Goal: Find specific page/section: Find specific page/section

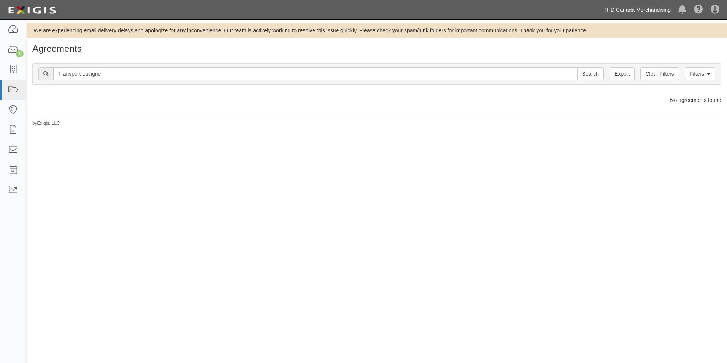
drag, startPoint x: 0, startPoint y: 0, endPoint x: 616, endPoint y: 9, distance: 615.9
click at [616, 9] on link "THD Canada Merchandising" at bounding box center [637, 9] width 75 height 15
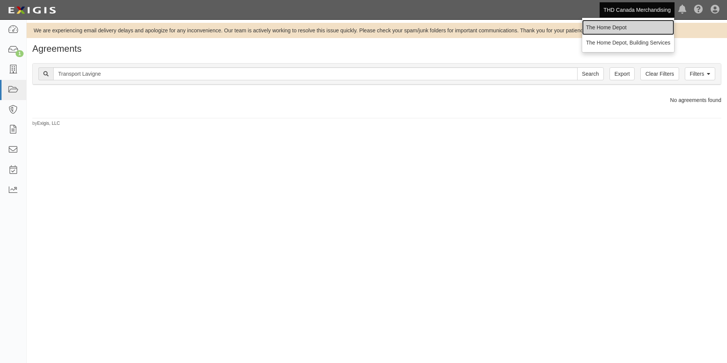
click at [617, 27] on link "The Home Depot" at bounding box center [628, 27] width 92 height 15
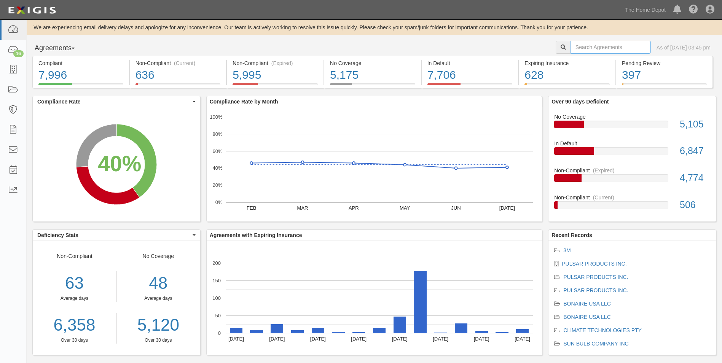
click at [570, 50] on input "text" at bounding box center [610, 47] width 80 height 13
type input "Fabral"
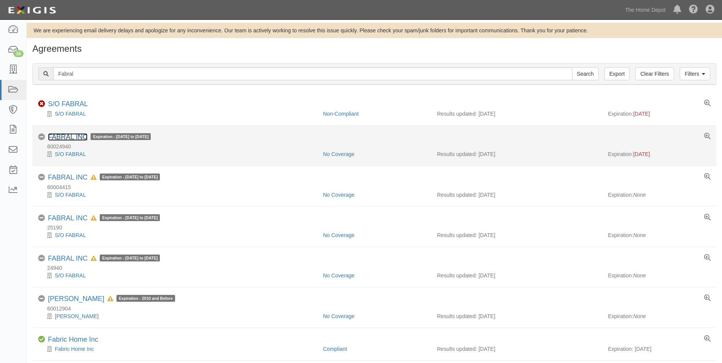
click at [78, 137] on link "FABRAL INC" at bounding box center [68, 137] width 40 height 8
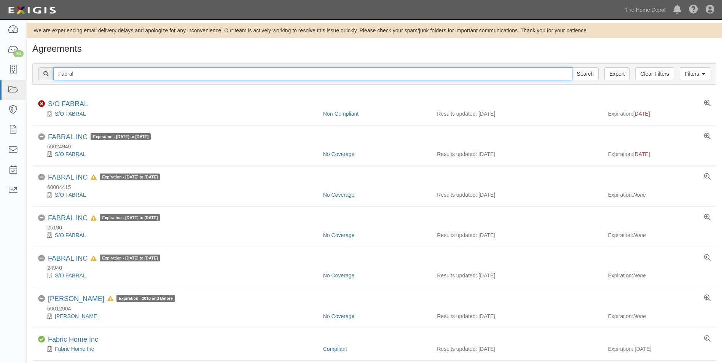
click at [82, 74] on input "Fabral" at bounding box center [312, 73] width 519 height 13
click at [572, 67] on input "Search" at bounding box center [585, 73] width 27 height 13
click at [100, 75] on input "omnimax" at bounding box center [312, 73] width 519 height 13
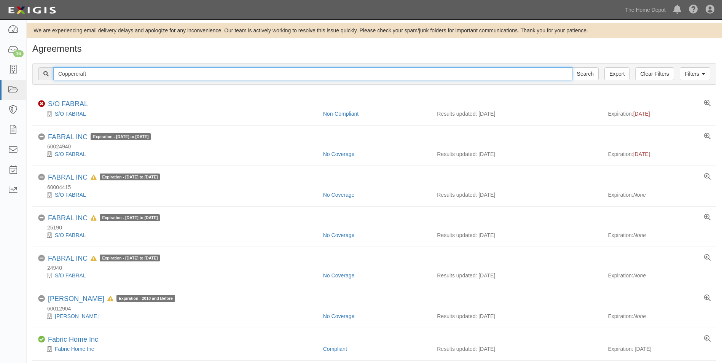
type input "Coppercraft"
click at [572, 67] on input "Search" at bounding box center [585, 73] width 27 height 13
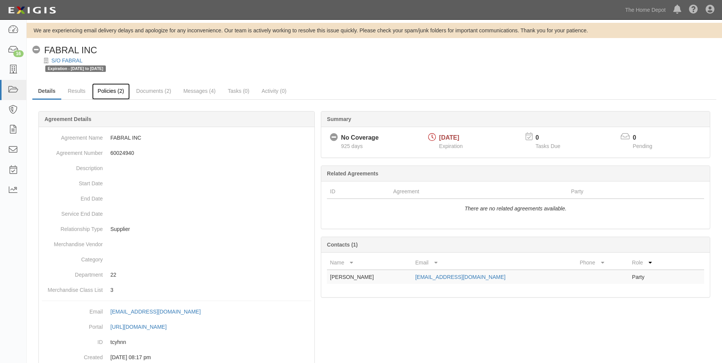
click at [108, 94] on link "Policies (2)" at bounding box center [111, 91] width 38 height 16
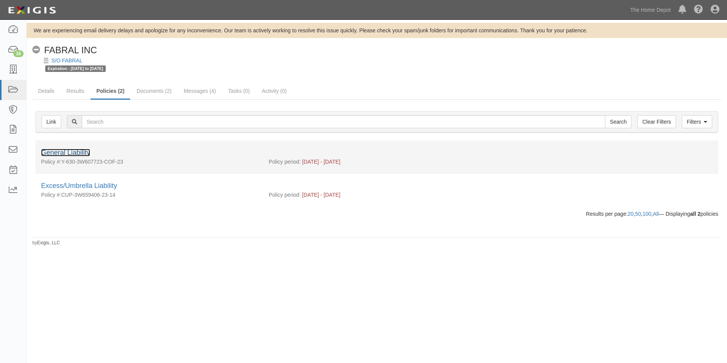
click at [87, 153] on link "General Liability" at bounding box center [65, 153] width 49 height 8
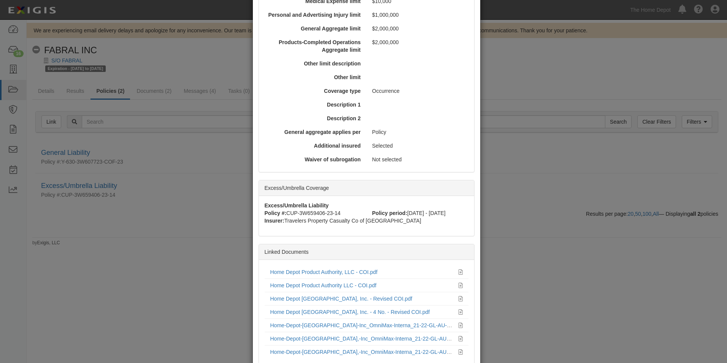
scroll to position [304, 0]
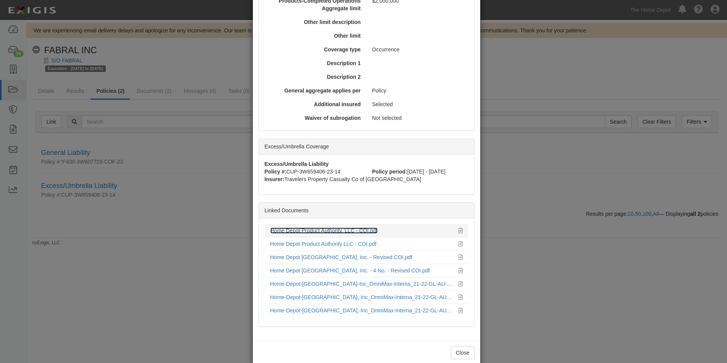
click at [285, 229] on link "Home Depot Product Authority, LLC - COI.pdf" at bounding box center [323, 230] width 107 height 6
click at [458, 351] on button "Close" at bounding box center [463, 352] width 24 height 13
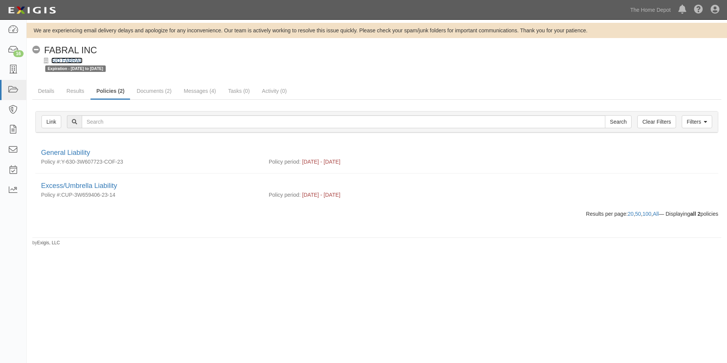
click at [79, 59] on link "S/O FABRAL" at bounding box center [66, 60] width 31 height 6
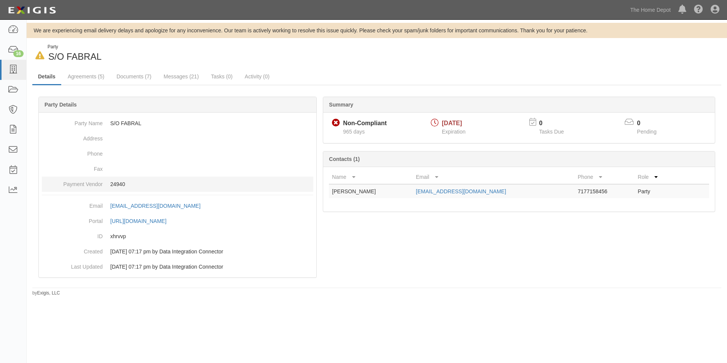
click at [121, 185] on p "24940" at bounding box center [211, 184] width 203 height 8
copy p "24940"
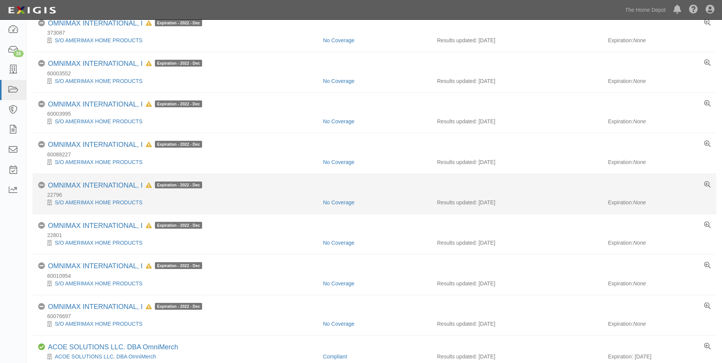
scroll to position [76, 0]
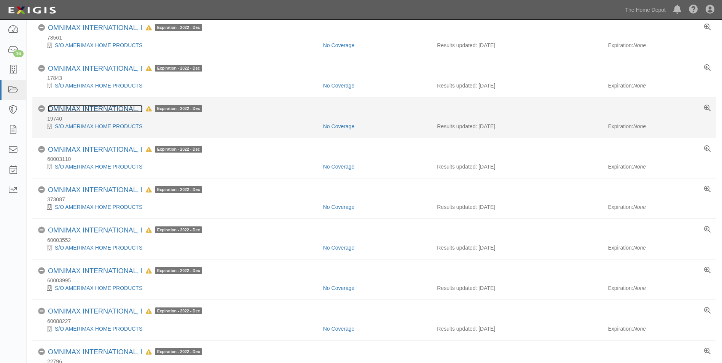
click at [92, 109] on link "OMNIMAX INTERNATIONAL, I" at bounding box center [95, 109] width 95 height 8
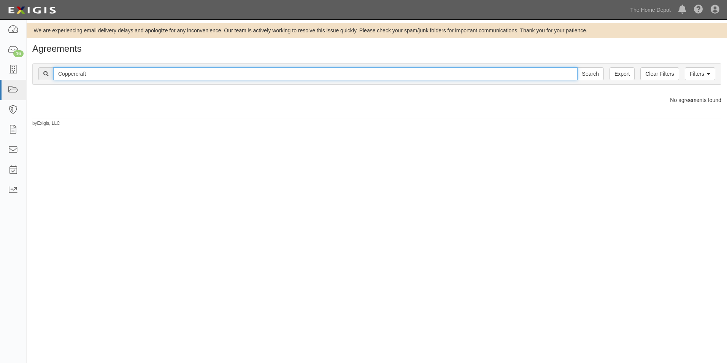
click at [335, 75] on input "Coppercraft" at bounding box center [315, 73] width 525 height 13
type input "[PERSON_NAME]"
click at [577, 67] on input "Search" at bounding box center [590, 73] width 27 height 13
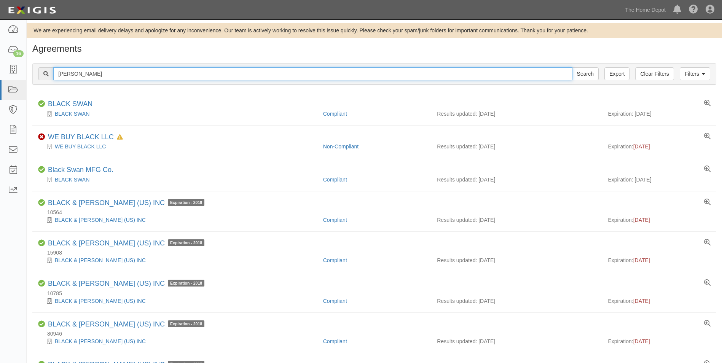
click at [281, 75] on input "Flack" at bounding box center [312, 73] width 519 height 13
type input "Flack Global"
click at [572, 67] on input "Search" at bounding box center [585, 73] width 27 height 13
